Goal: Navigation & Orientation: Find specific page/section

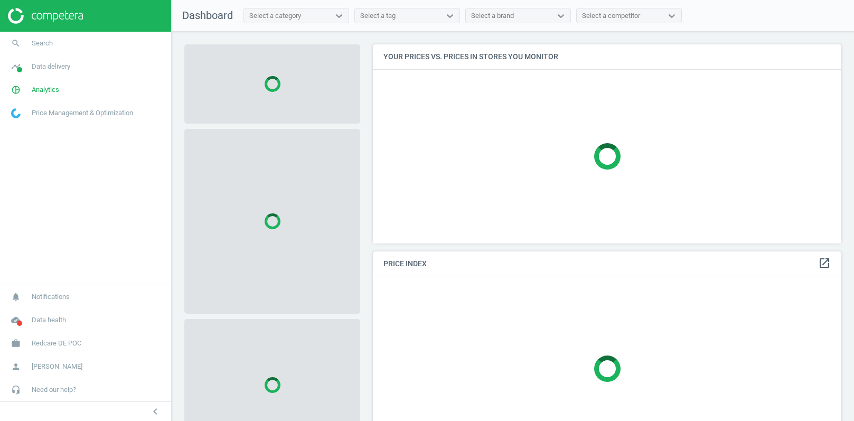
scroll to position [199, 469]
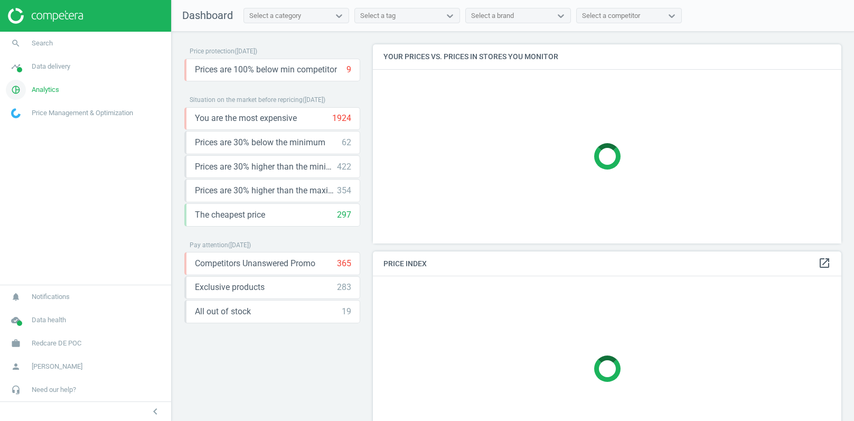
click at [38, 92] on span "Analytics" at bounding box center [45, 90] width 27 height 10
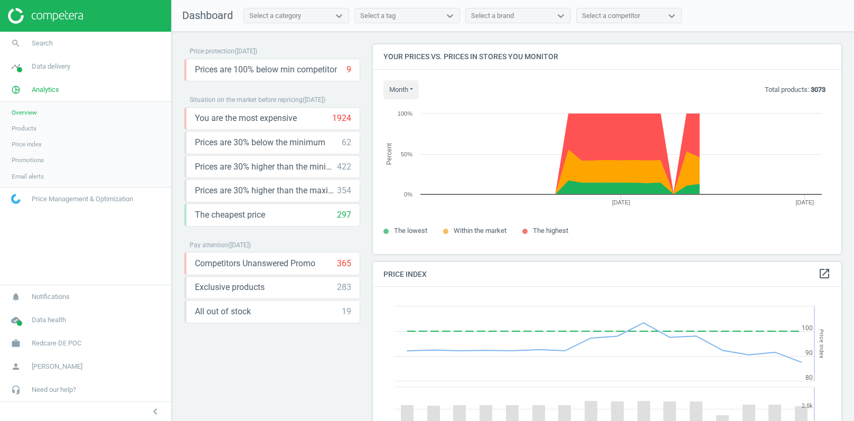
scroll to position [243, 469]
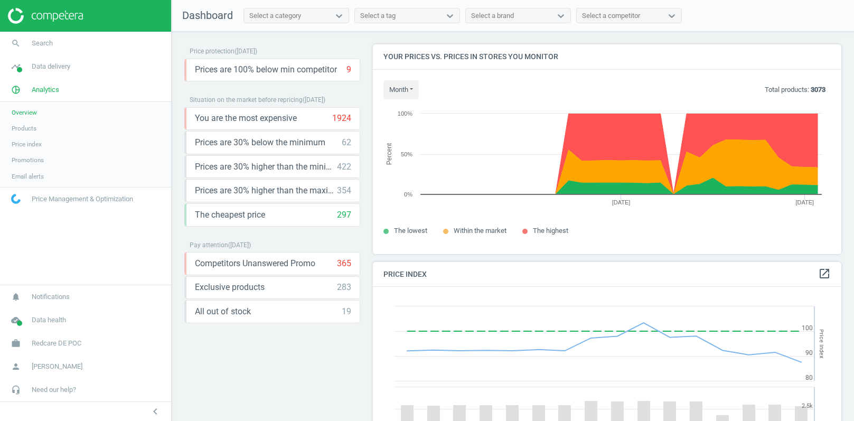
click at [28, 127] on span "Products" at bounding box center [24, 128] width 25 height 8
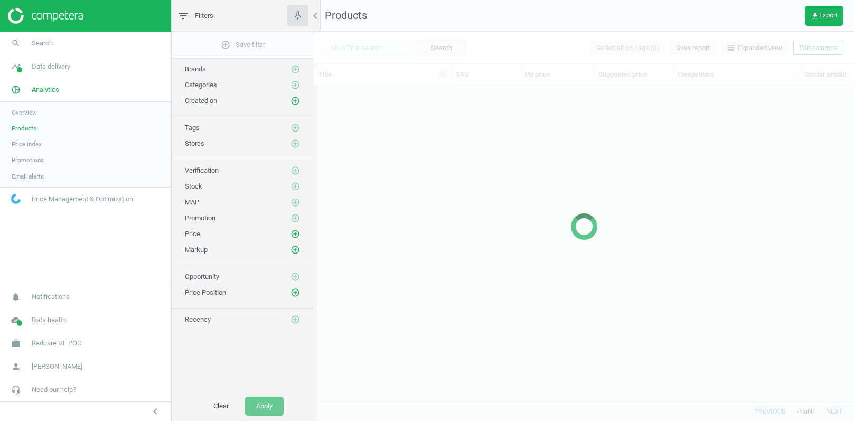
scroll to position [317, 539]
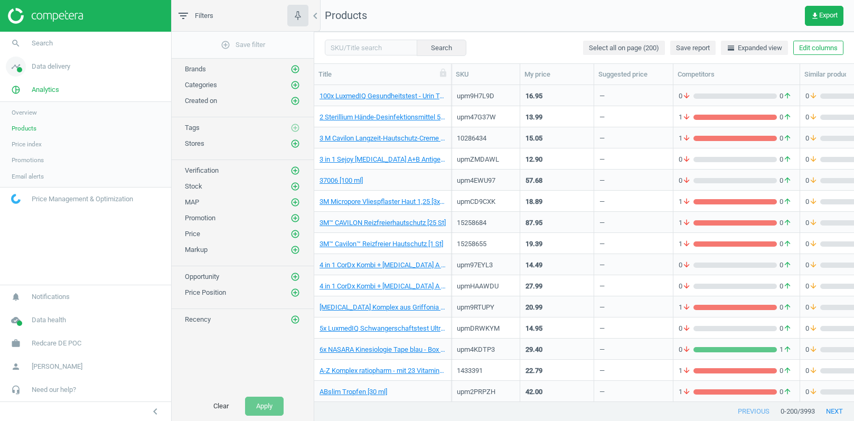
click at [51, 69] on span "Data delivery" at bounding box center [51, 67] width 39 height 10
click at [20, 155] on span "Stores" at bounding box center [21, 153] width 18 height 8
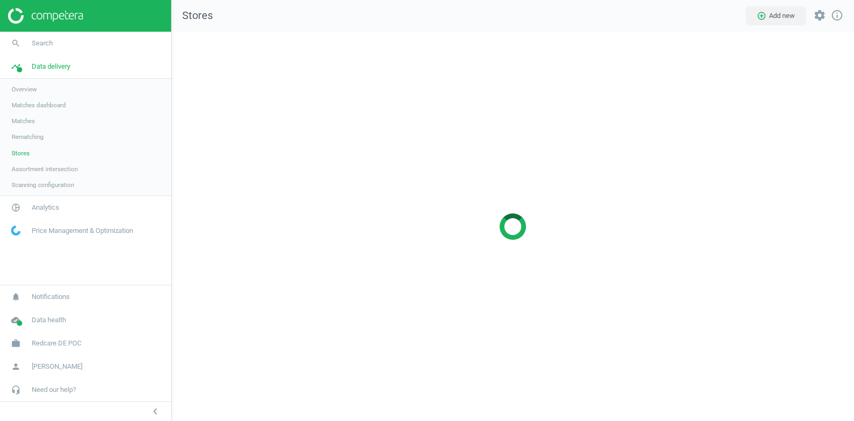
scroll to position [390, 683]
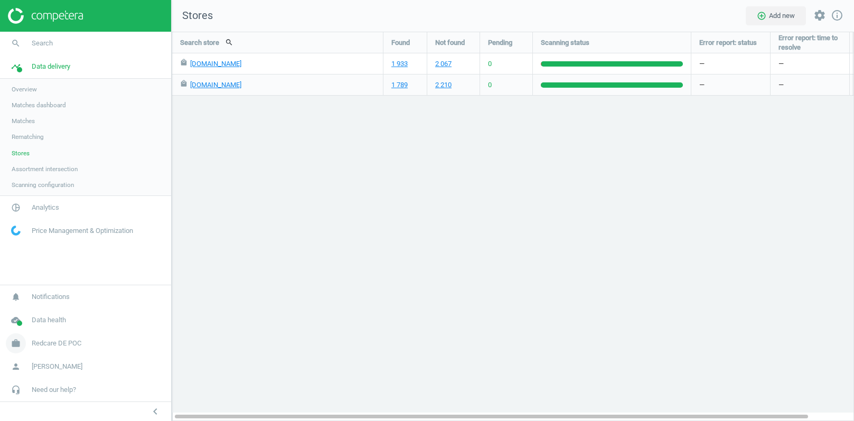
click at [38, 346] on span "Redcare DE POC" at bounding box center [57, 343] width 50 height 10
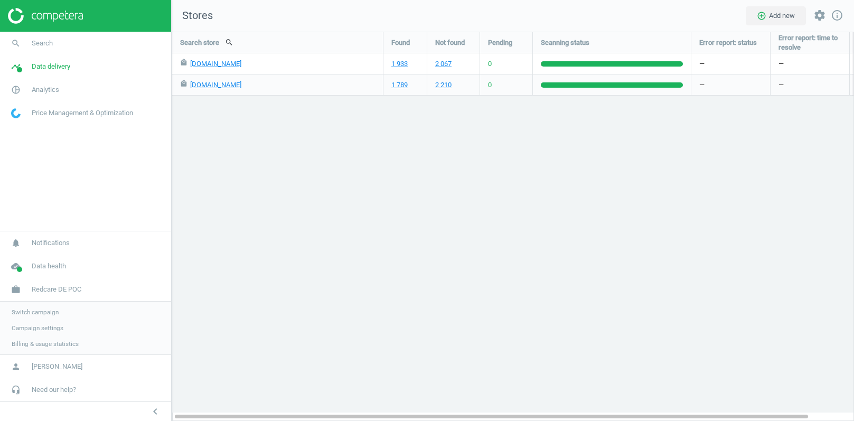
click at [35, 312] on span "Switch campaign" at bounding box center [35, 312] width 47 height 8
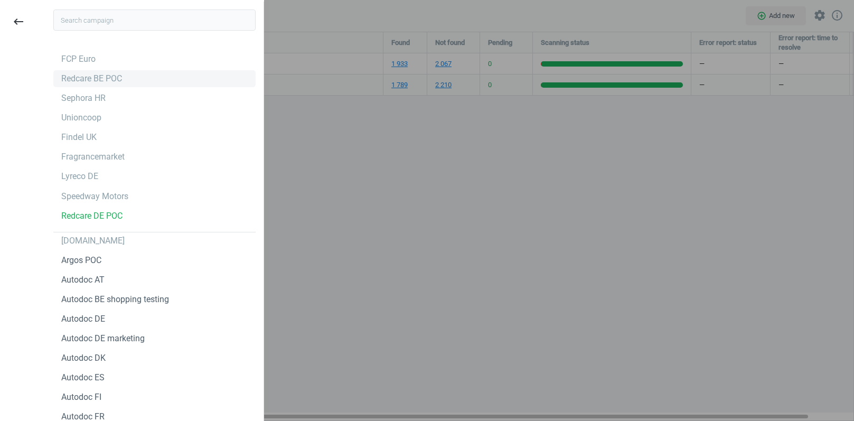
click at [99, 80] on div "Redcare BE POC" at bounding box center [91, 79] width 61 height 12
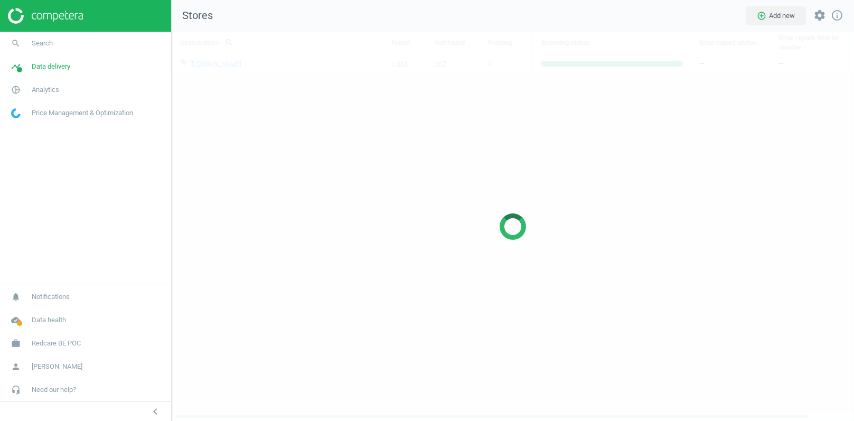
scroll to position [390, 683]
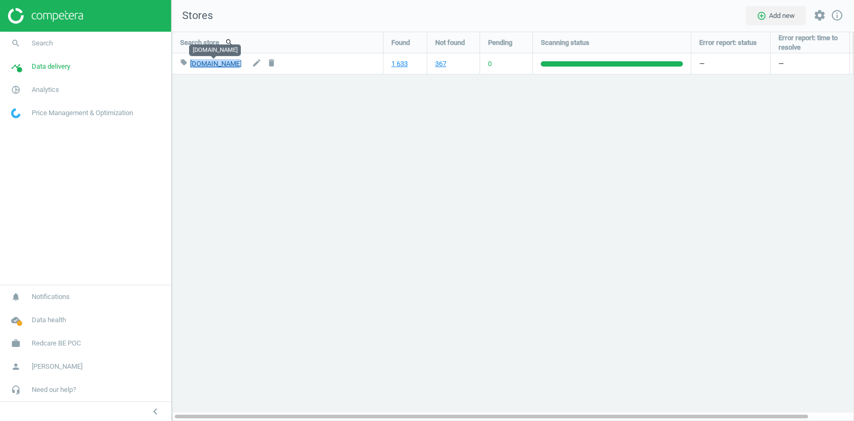
drag, startPoint x: 241, startPoint y: 67, endPoint x: 190, endPoint y: 67, distance: 50.7
click at [190, 67] on div "local_offer newpharma.be edit delete" at bounding box center [277, 63] width 195 height 21
copy link "newpharma.be"
click at [458, 108] on div "Search store search Found Not found Pending Scanning status Error report: statu…" at bounding box center [513, 226] width 682 height 389
click at [41, 343] on span "Redcare BE POC" at bounding box center [56, 343] width 49 height 10
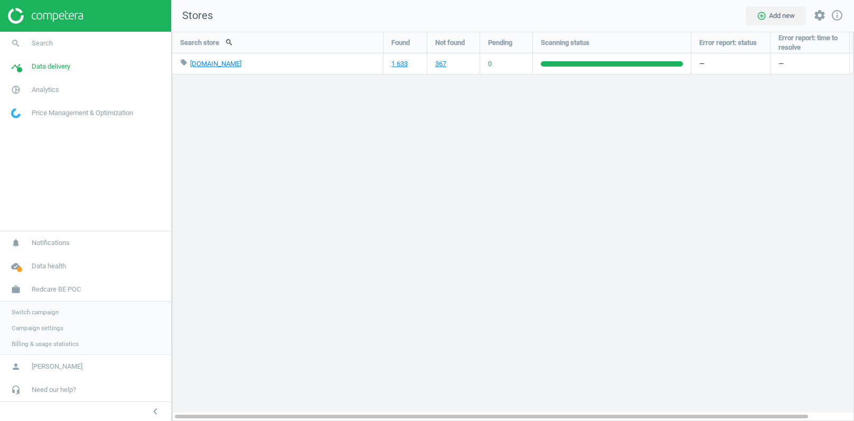
click at [34, 307] on link "Switch campaign" at bounding box center [85, 312] width 171 height 16
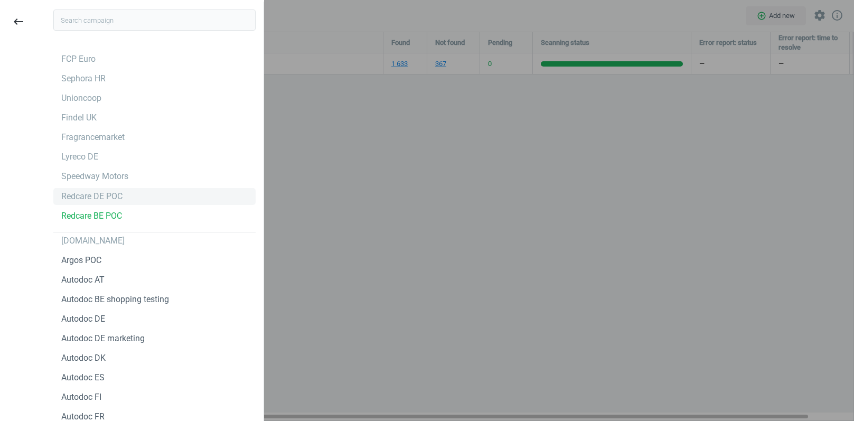
click at [82, 200] on div "Redcare DE POC" at bounding box center [91, 197] width 61 height 12
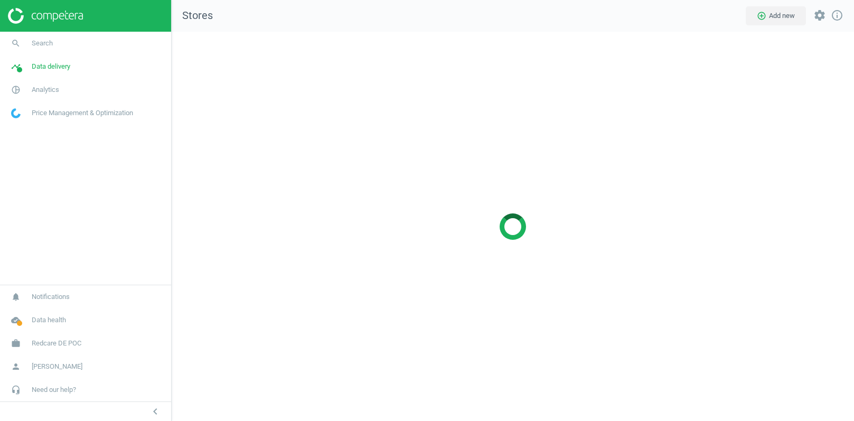
scroll to position [390, 683]
